Goal: Information Seeking & Learning: Learn about a topic

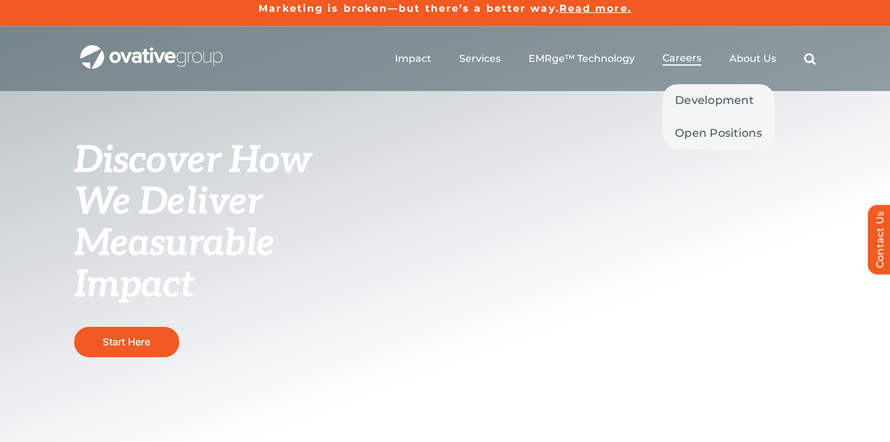
click at [676, 61] on span "Careers" at bounding box center [682, 58] width 39 height 12
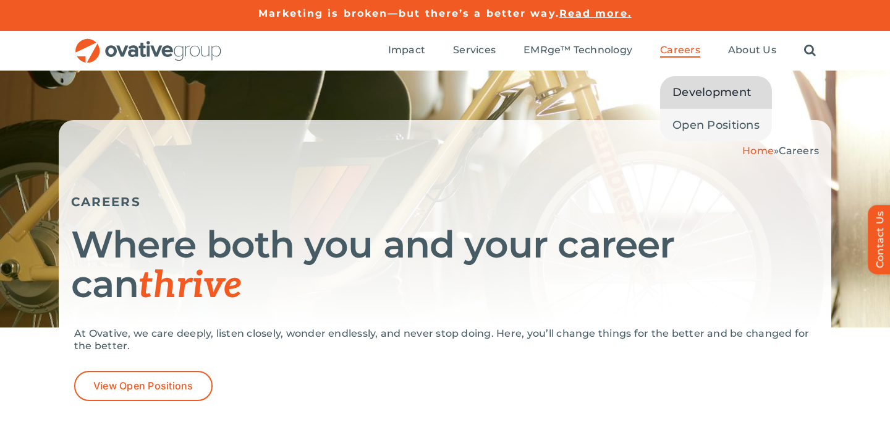
click at [688, 91] on span "Development" at bounding box center [712, 91] width 79 height 17
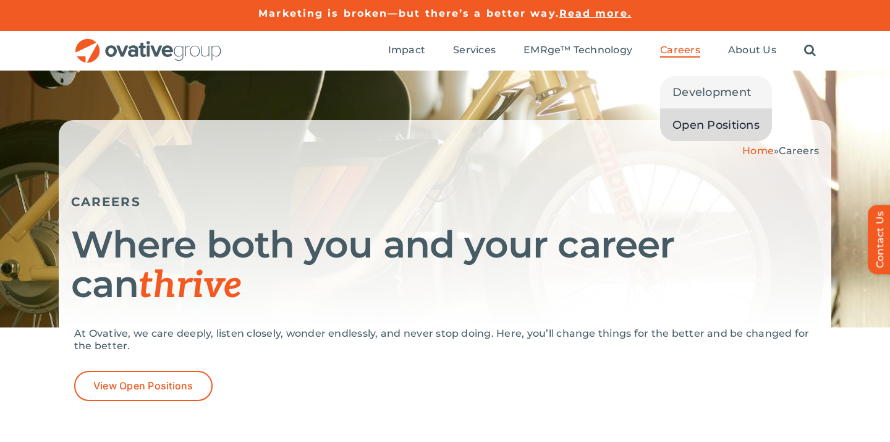
click at [690, 122] on span "Open Positions" at bounding box center [716, 124] width 87 height 17
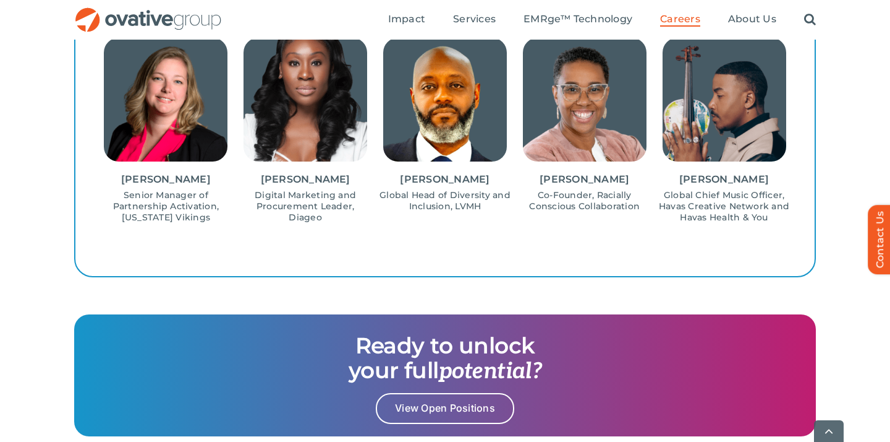
scroll to position [1513, 0]
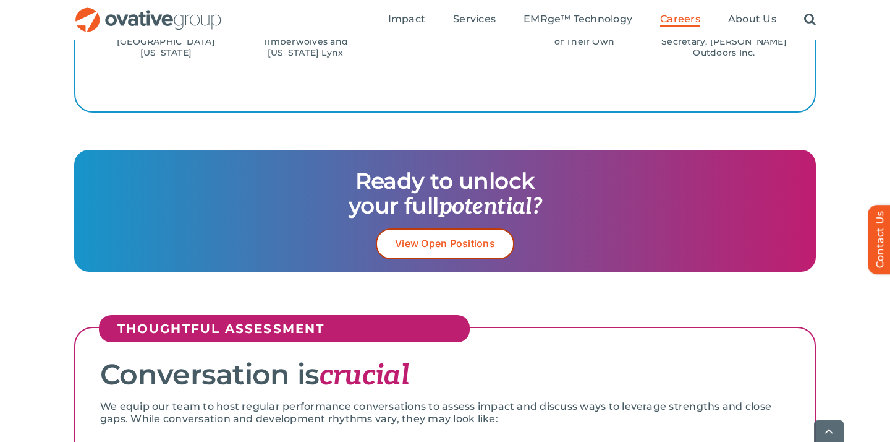
click at [430, 253] on link "View Open Positions" at bounding box center [445, 243] width 139 height 30
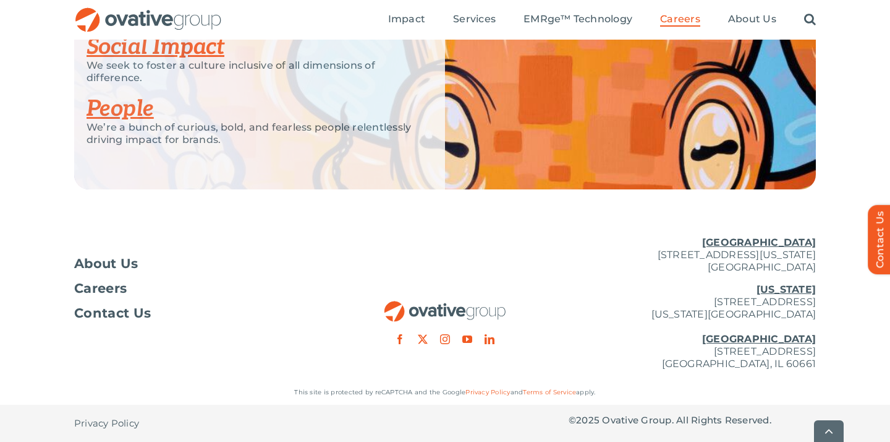
scroll to position [3198, 0]
